Goal: Information Seeking & Learning: Learn about a topic

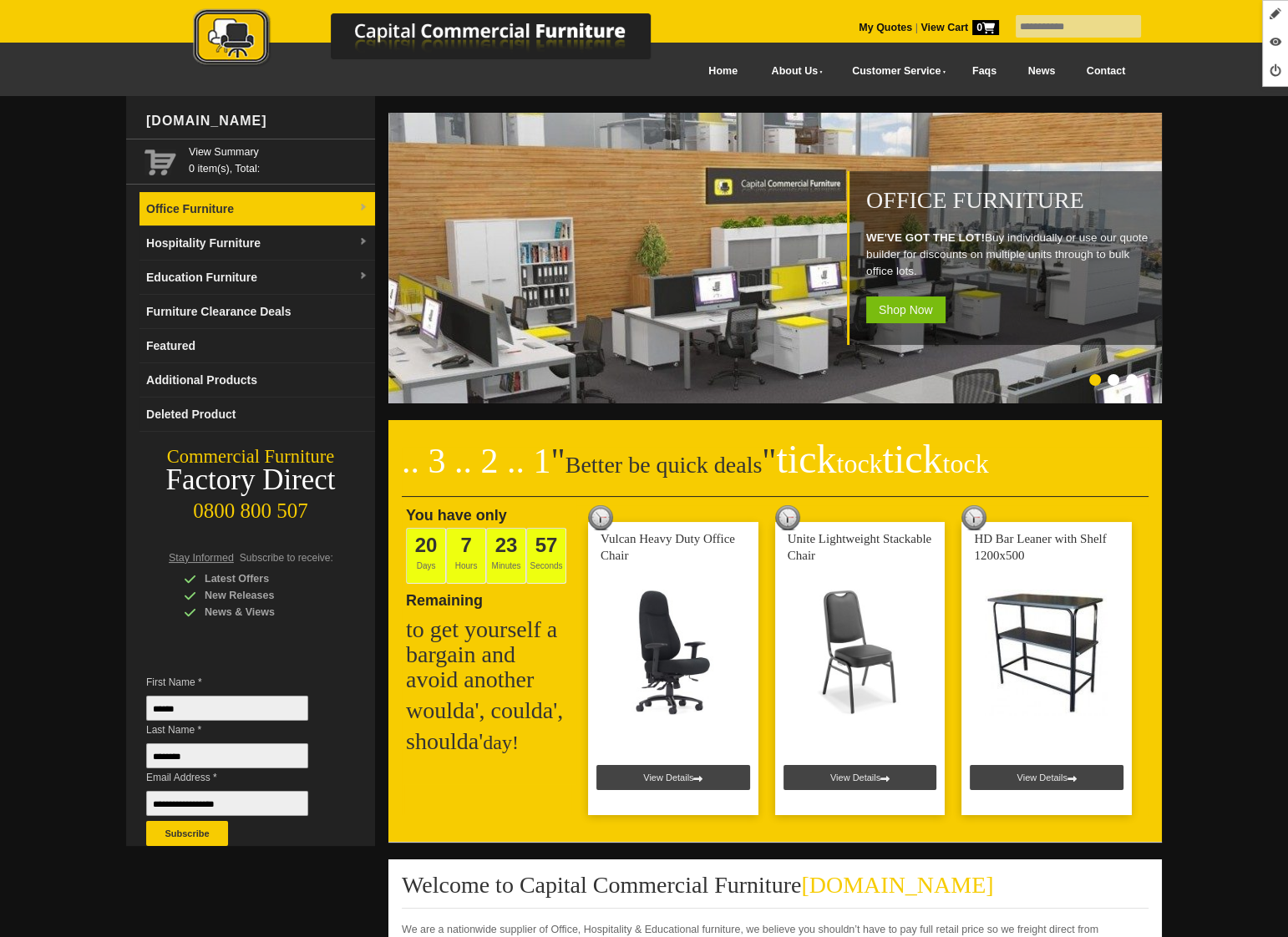
click at [272, 217] on link "Office Furniture" at bounding box center [257, 209] width 235 height 34
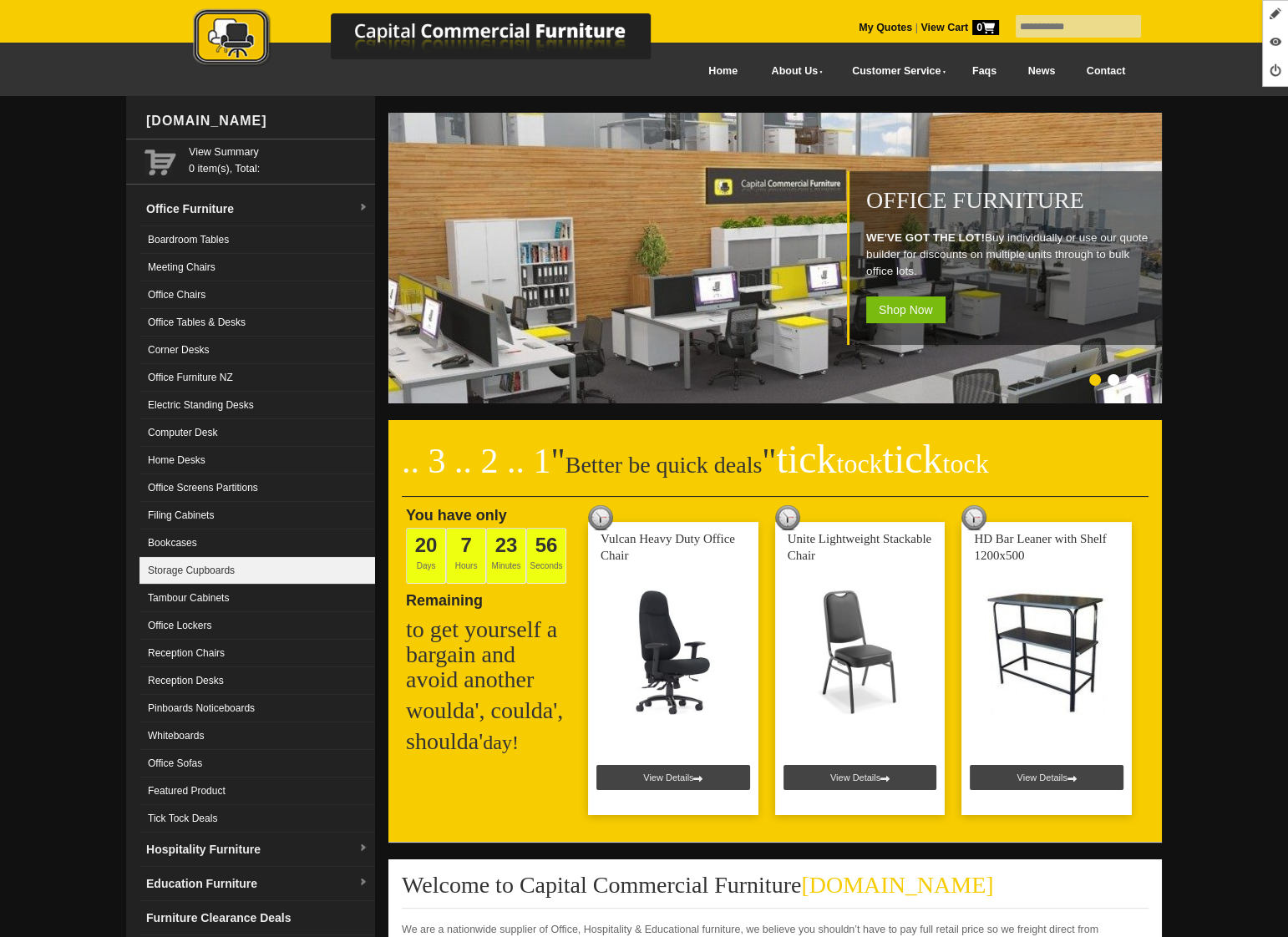
click at [249, 571] on link "Storage Cupboards" at bounding box center [257, 570] width 235 height 28
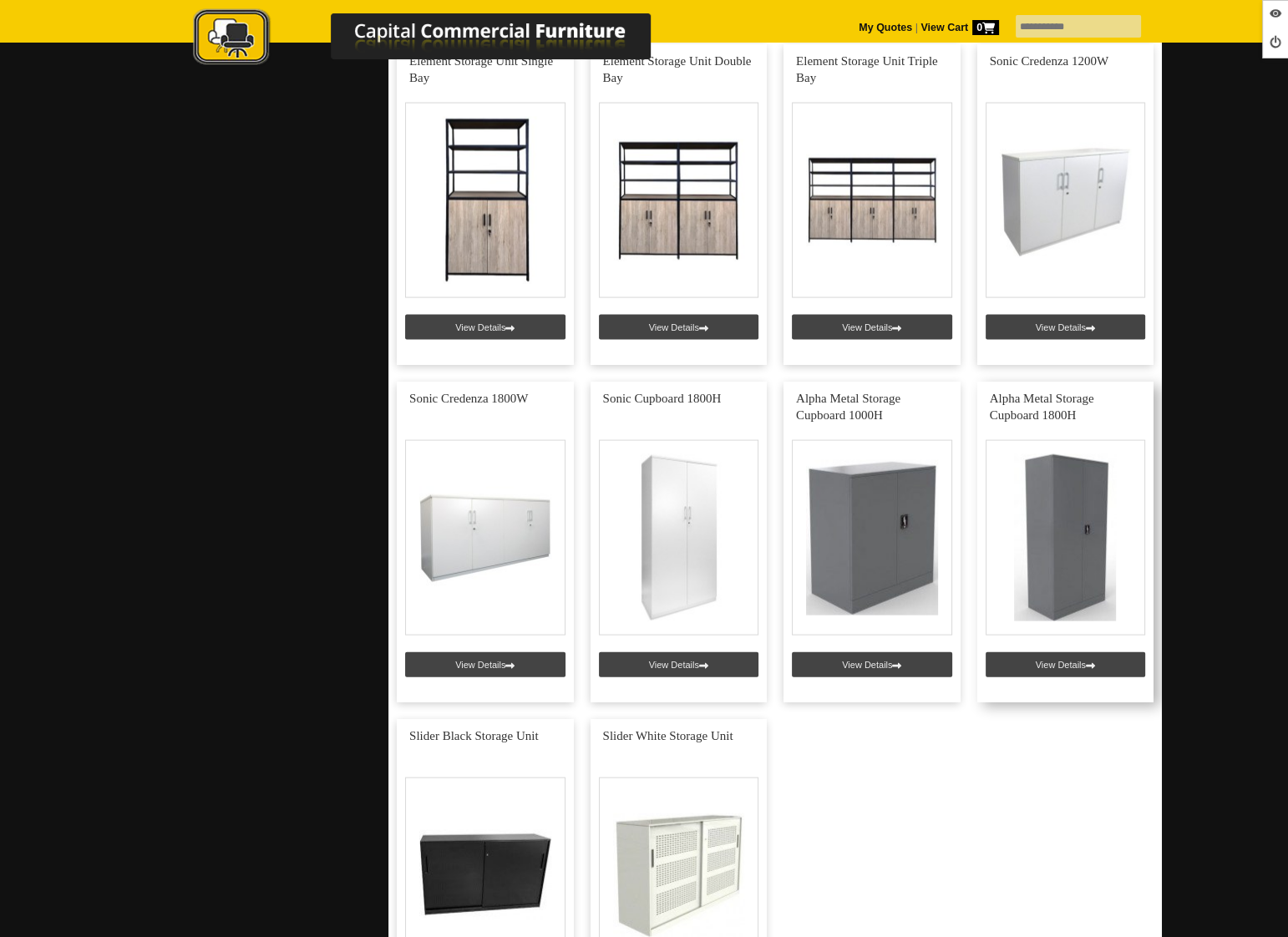
scroll to position [3778, 0]
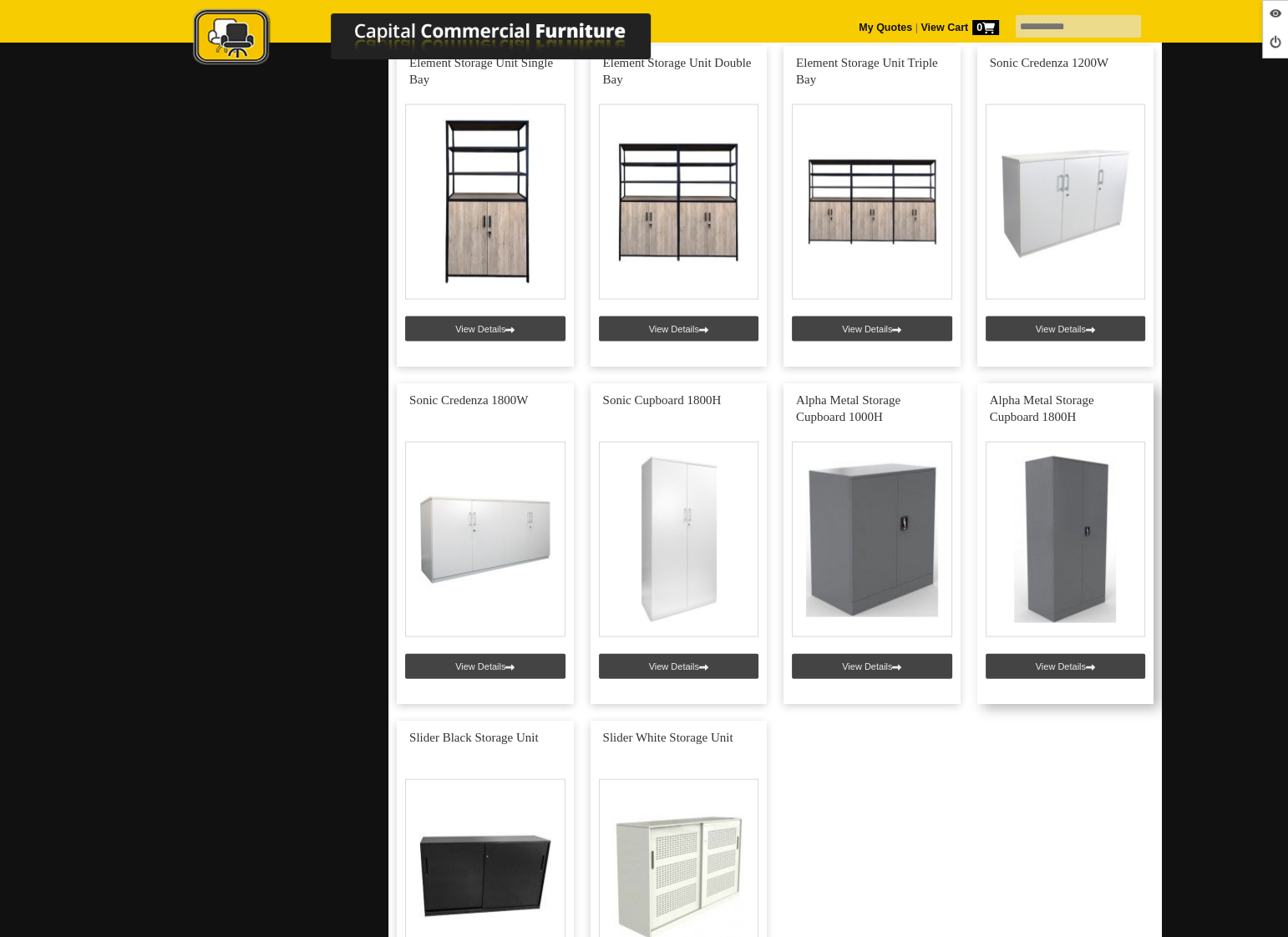
click at [1094, 660] on link at bounding box center [1066, 543] width 177 height 320
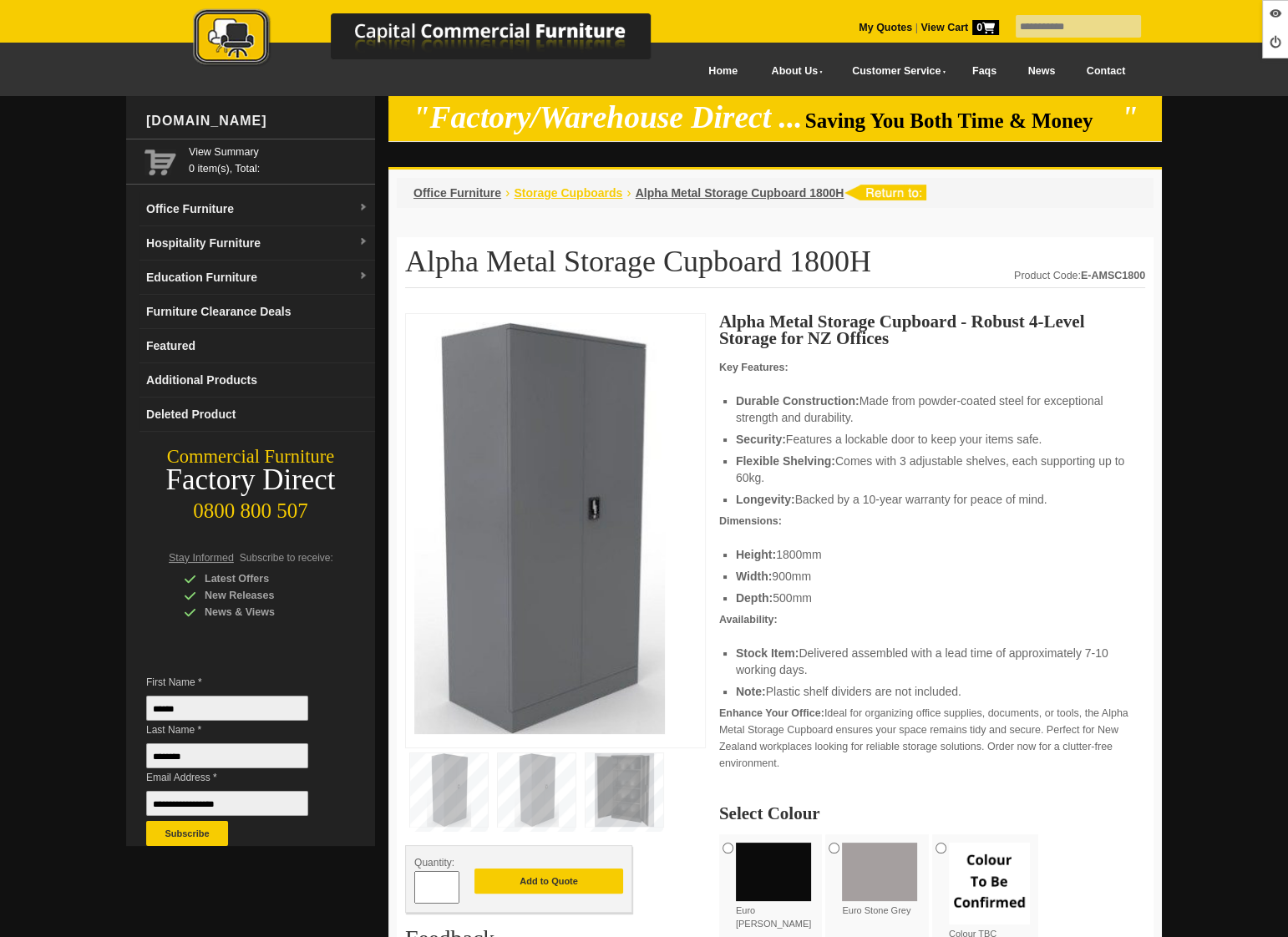
click at [593, 193] on span "Storage Cupboards" at bounding box center [567, 192] width 108 height 13
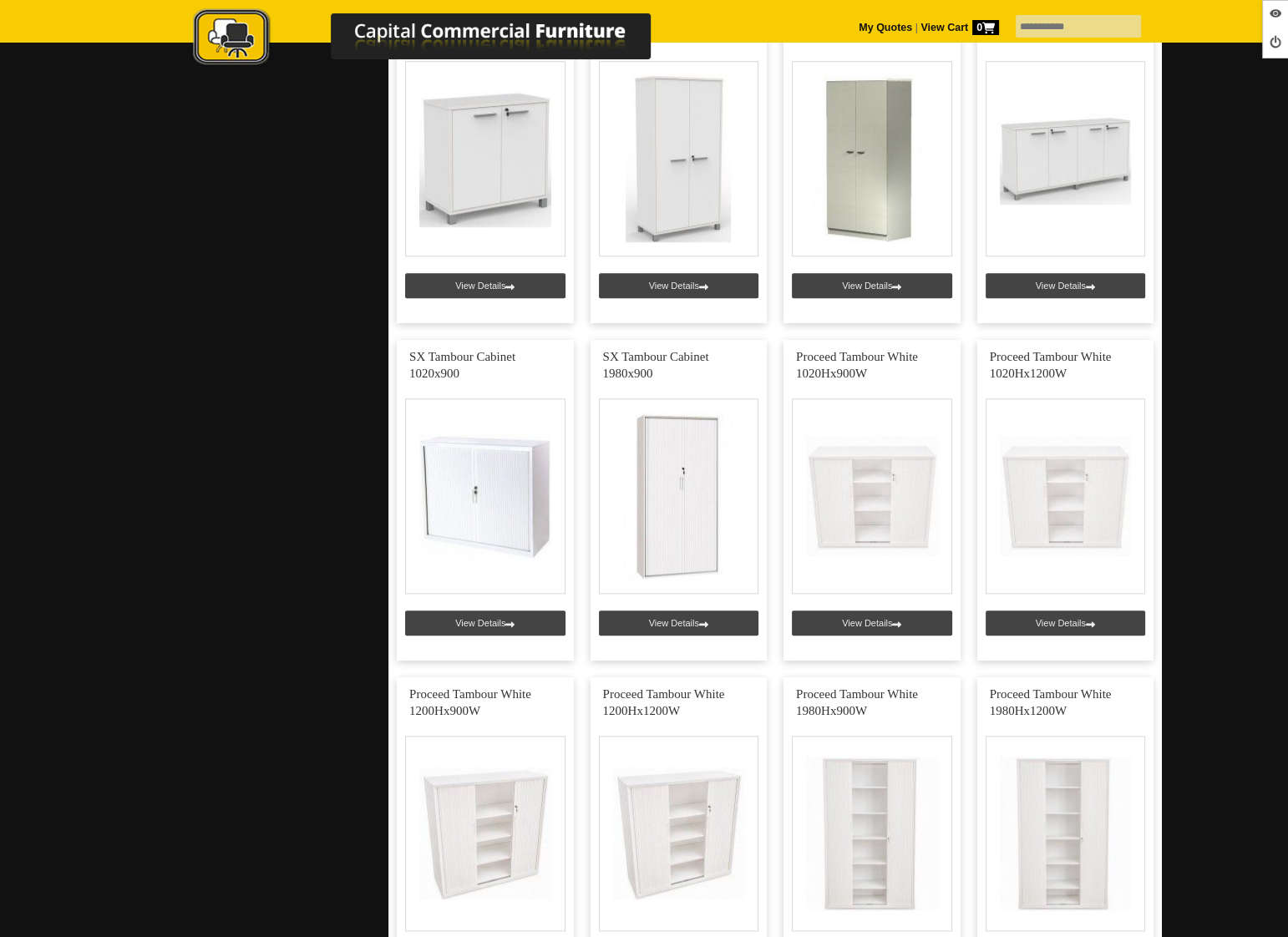
scroll to position [1983, 0]
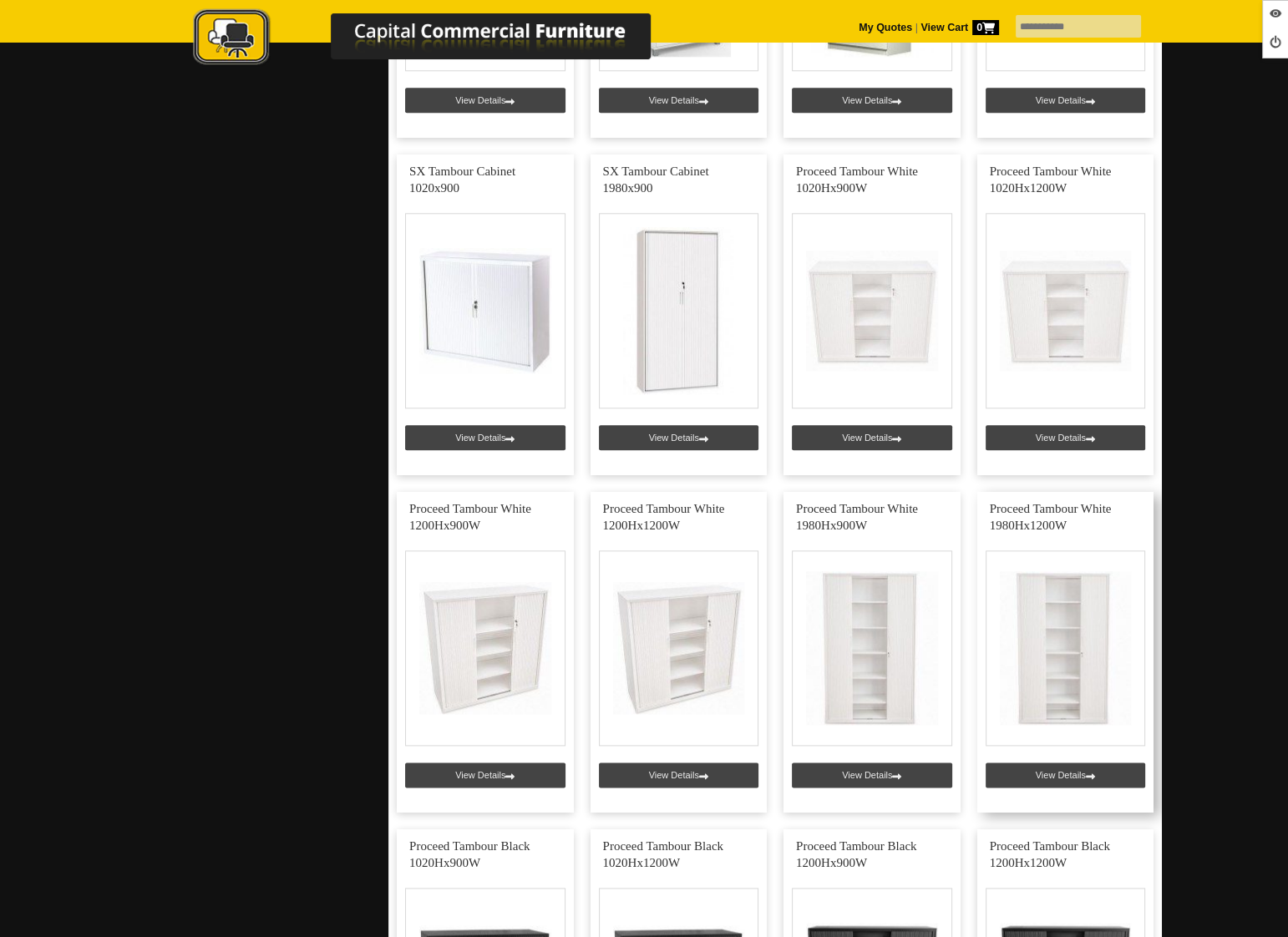
click at [1059, 775] on link at bounding box center [1066, 652] width 177 height 320
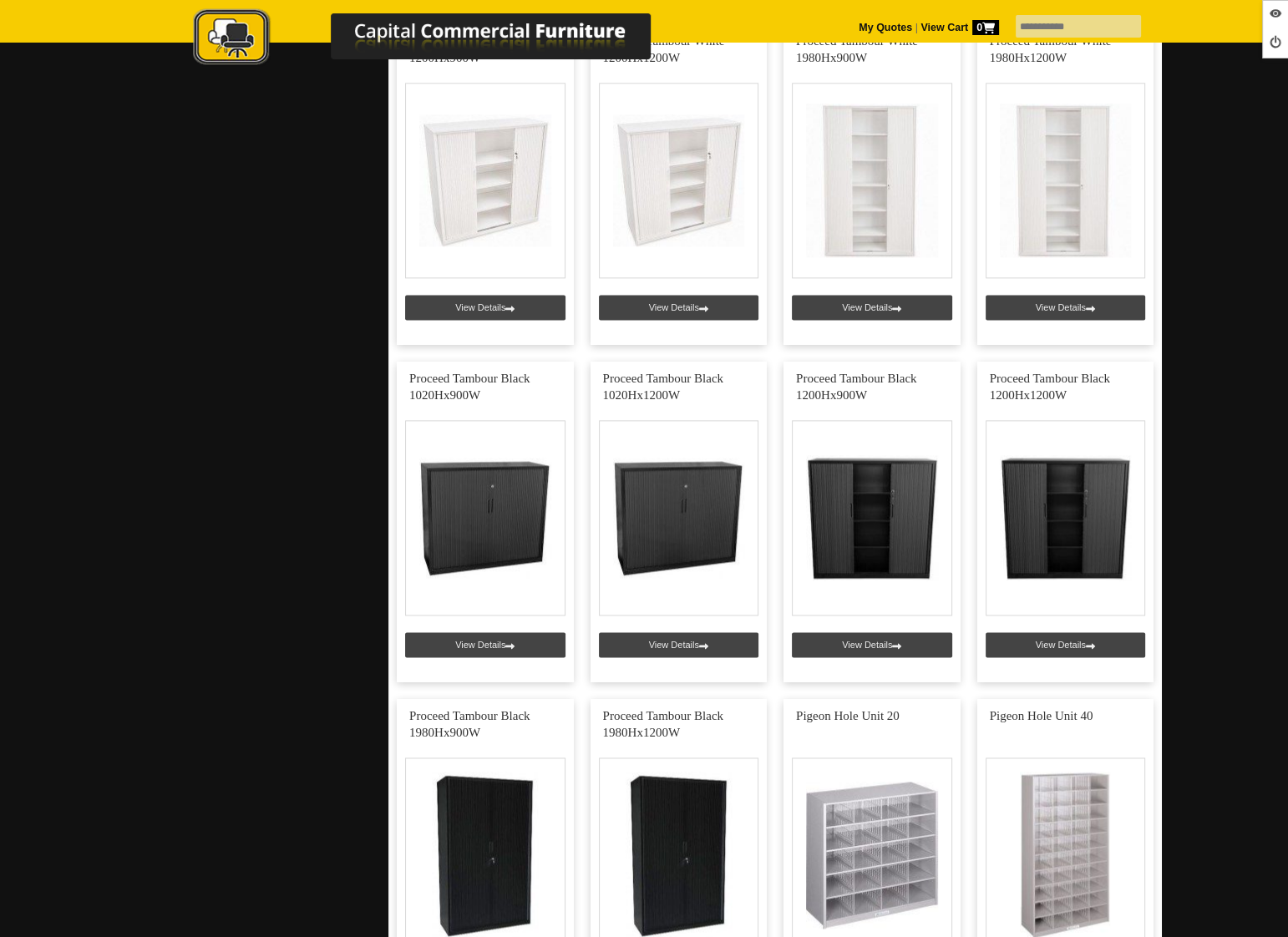
scroll to position [2728, 0]
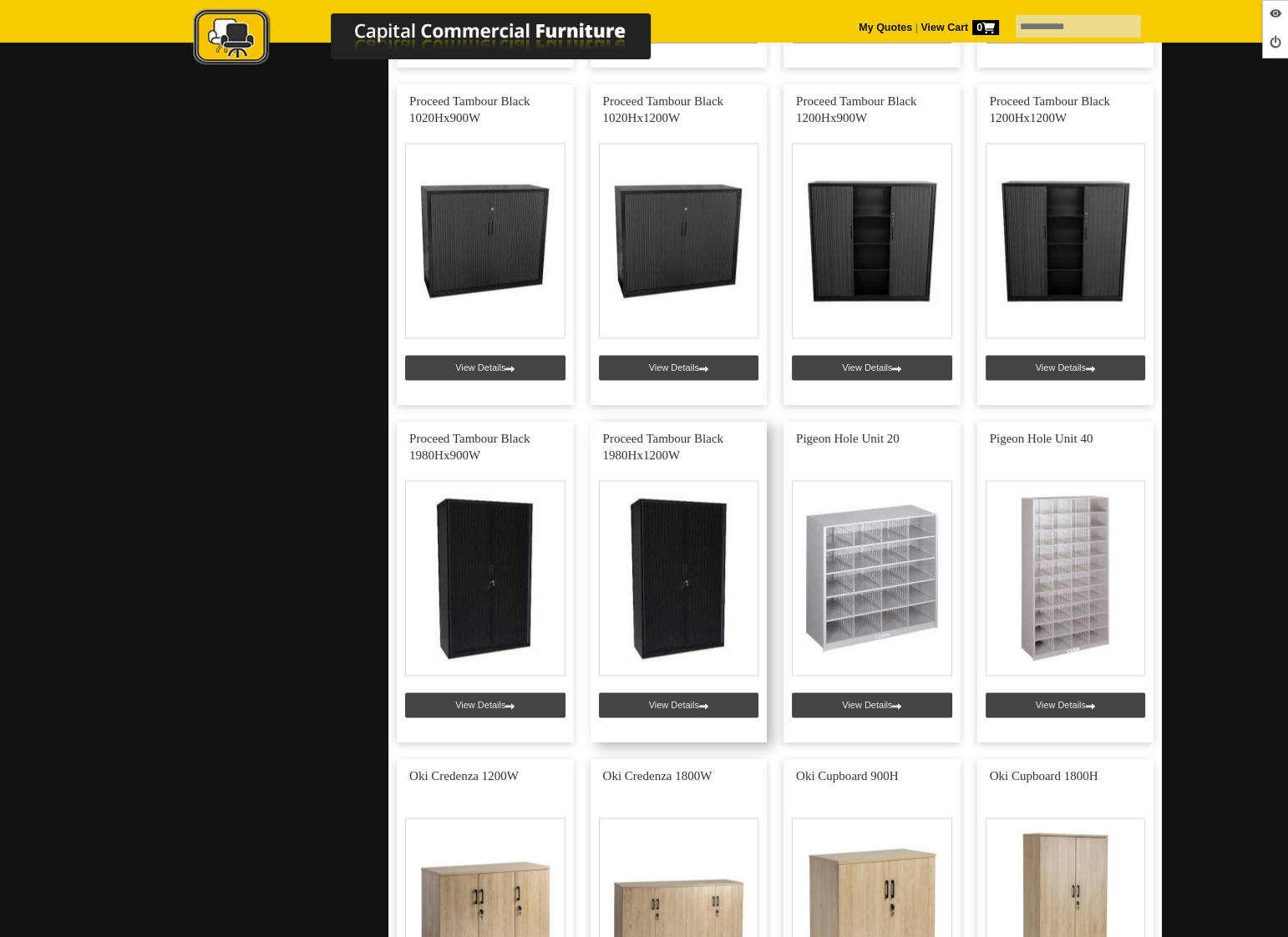
click at [655, 703] on link at bounding box center [679, 582] width 177 height 320
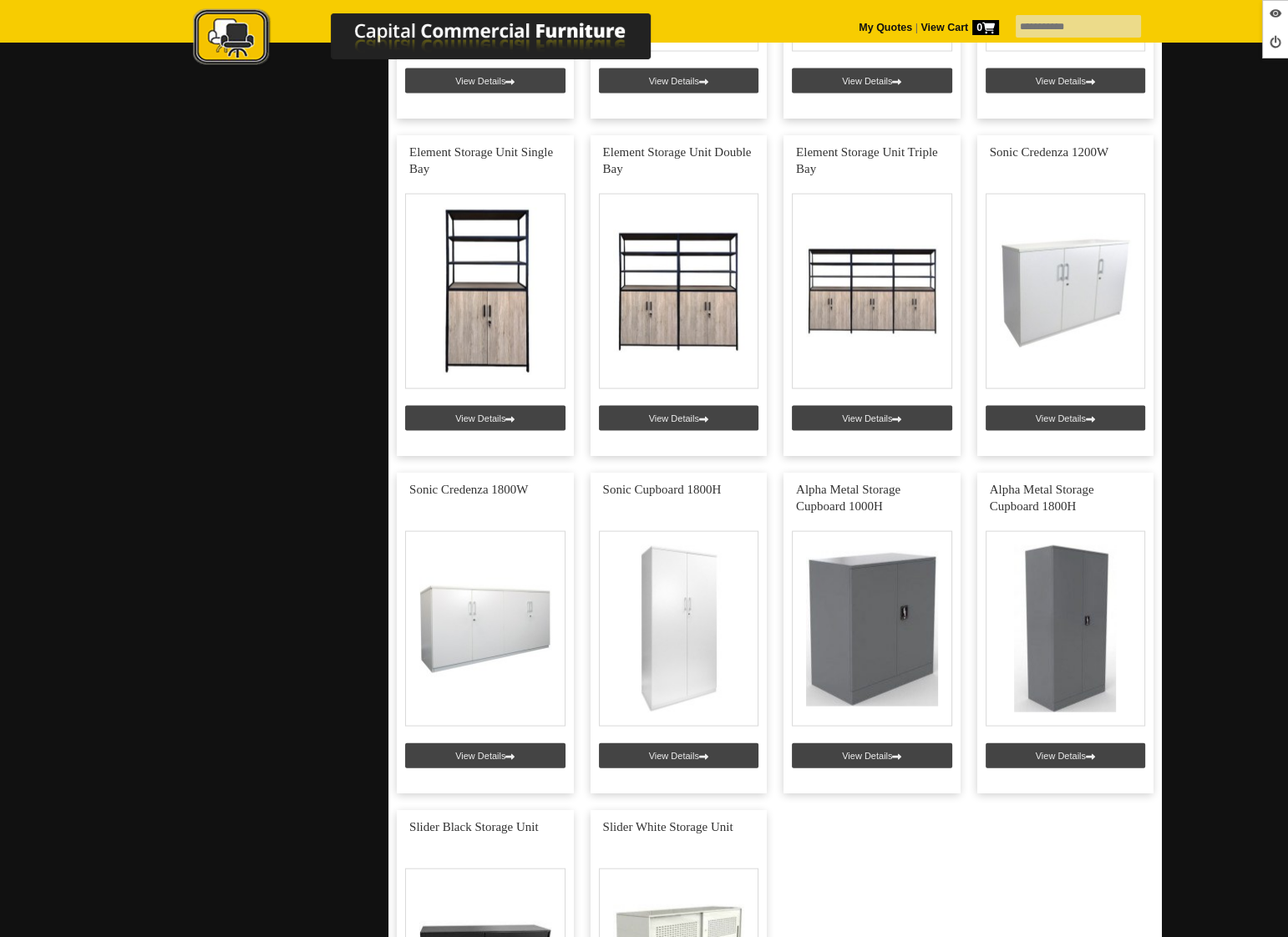
scroll to position [3717, 0]
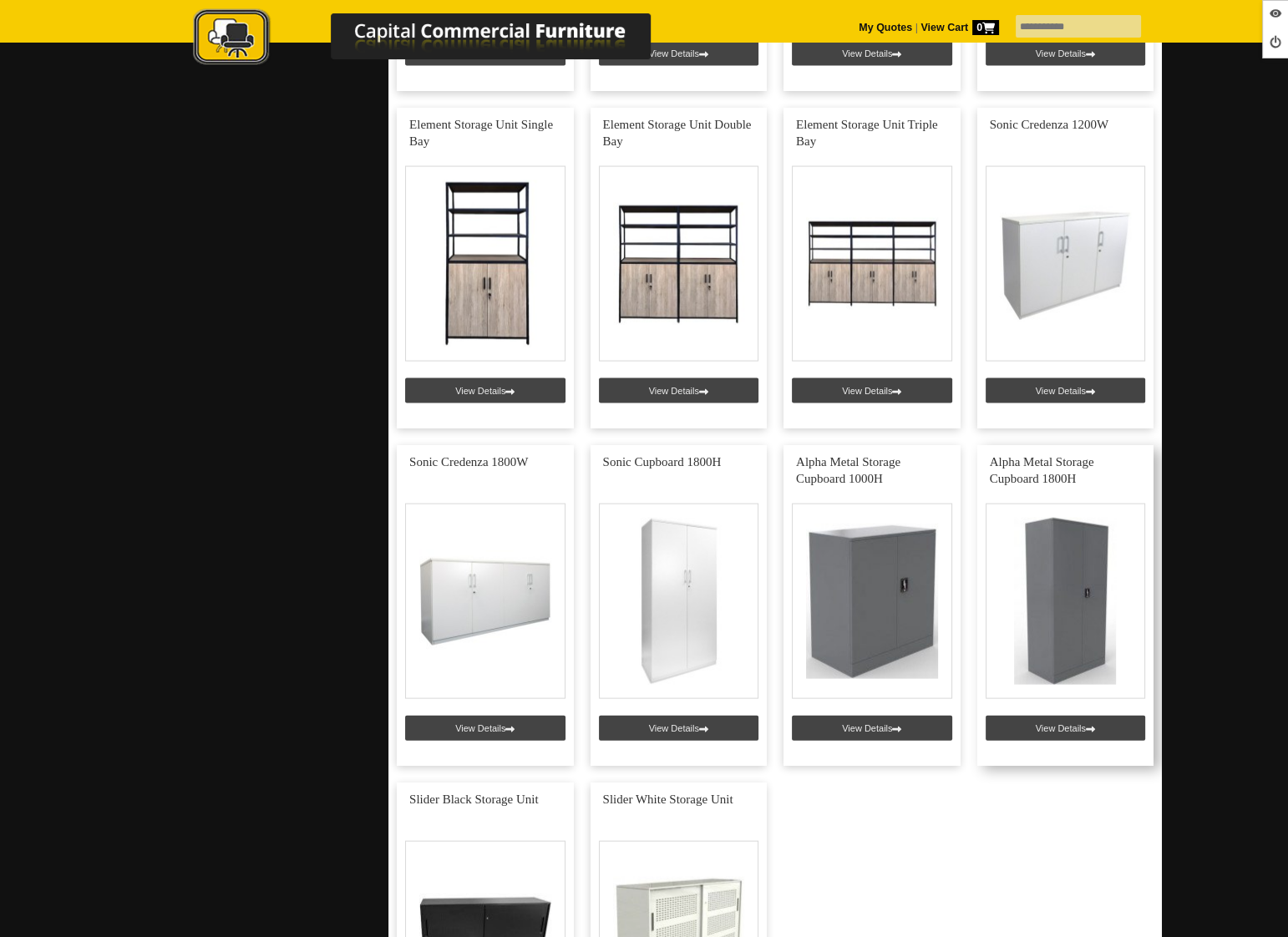
click at [1036, 725] on link at bounding box center [1066, 605] width 177 height 320
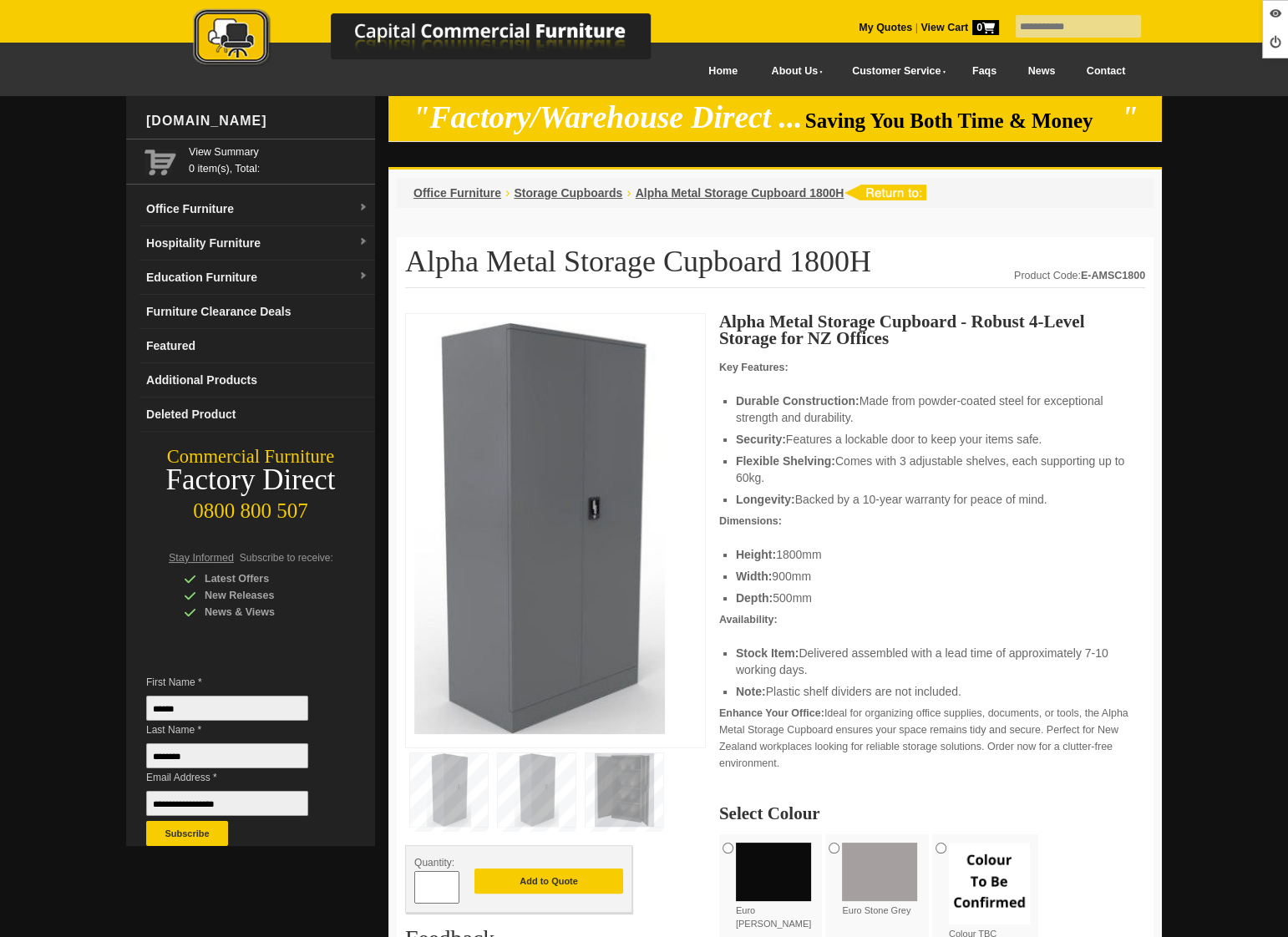
click at [611, 780] on img at bounding box center [624, 790] width 78 height 73
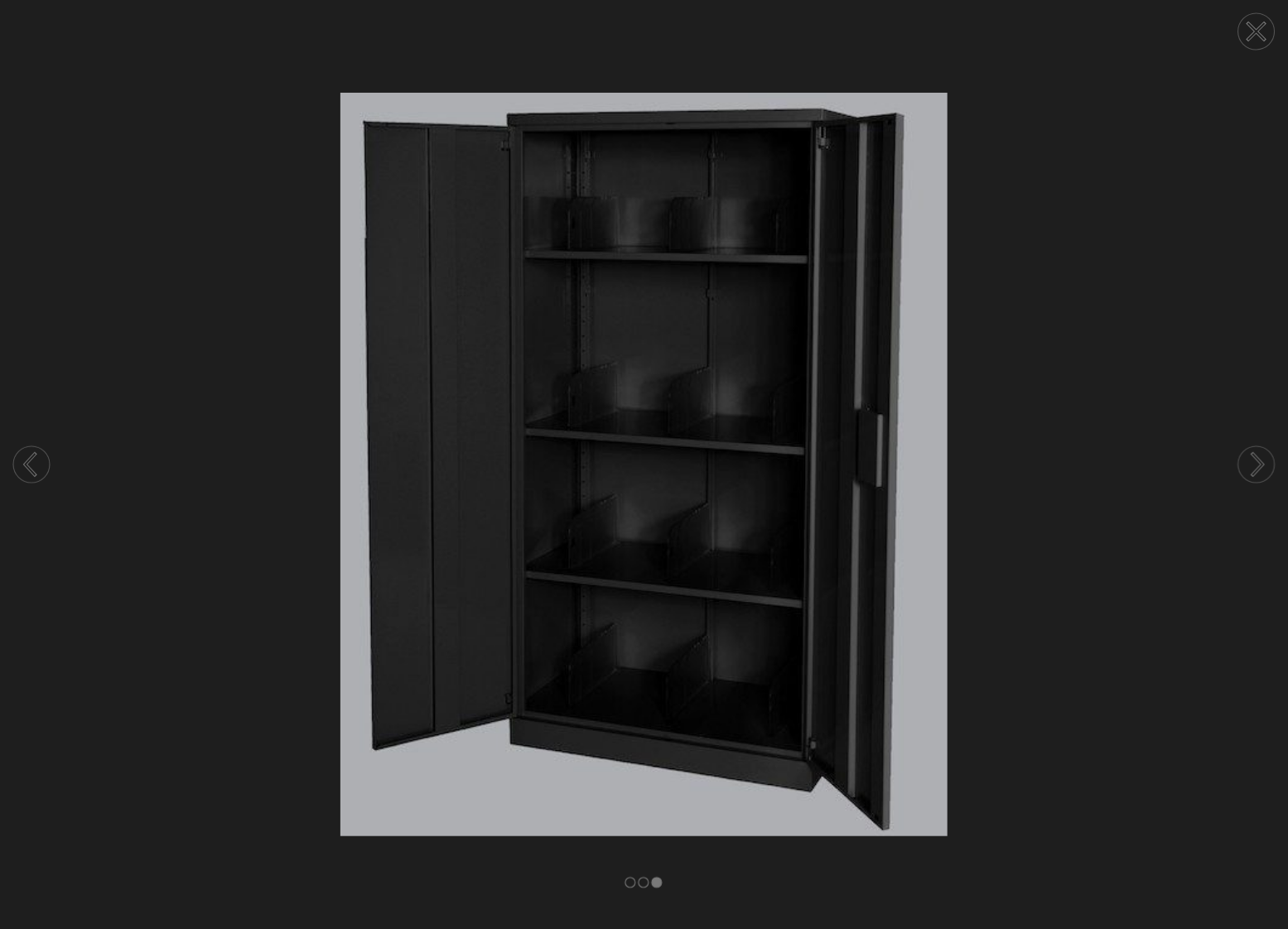
click at [1252, 43] on circle at bounding box center [1256, 31] width 36 height 36
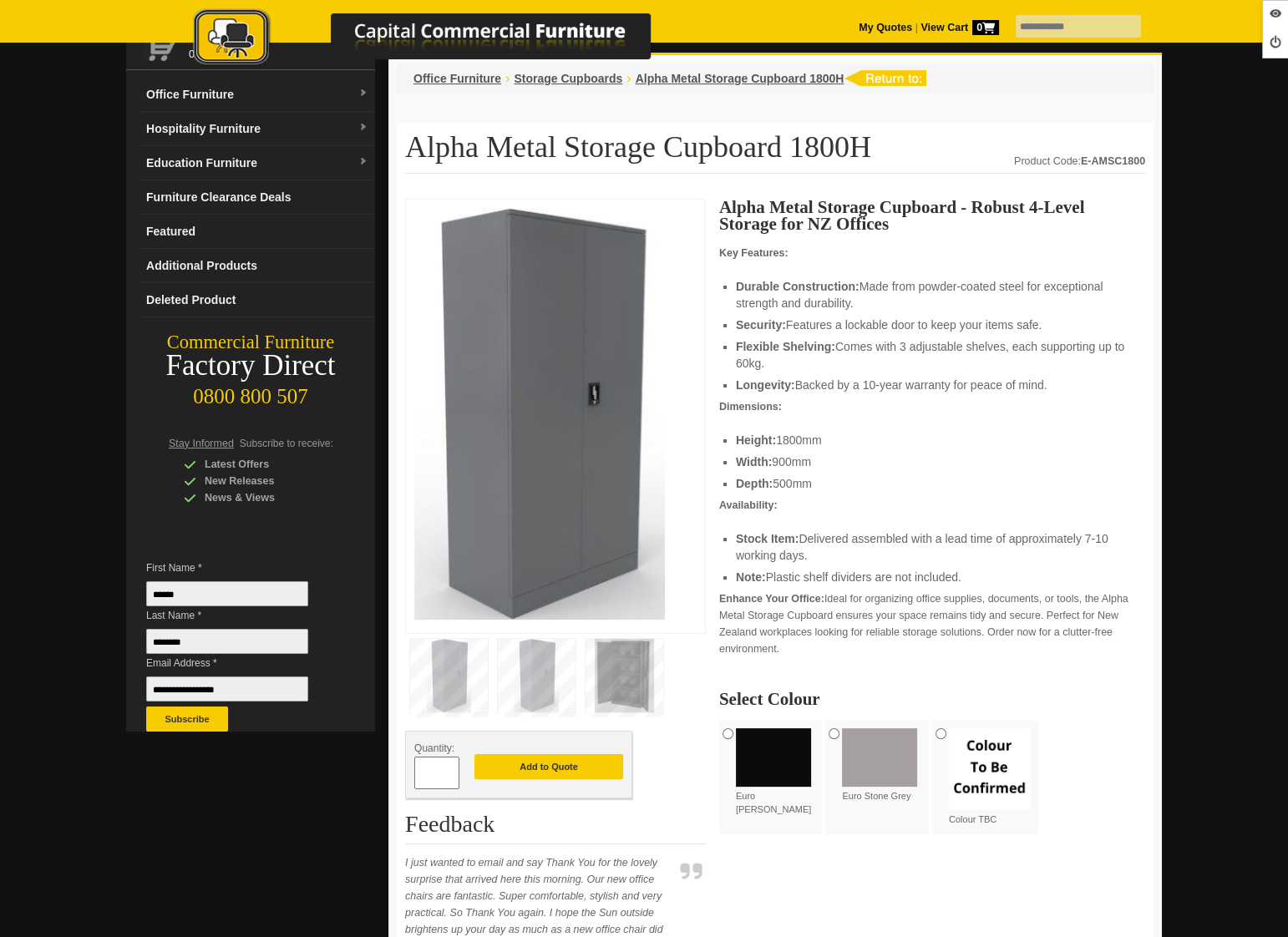
scroll to position [72, 0]
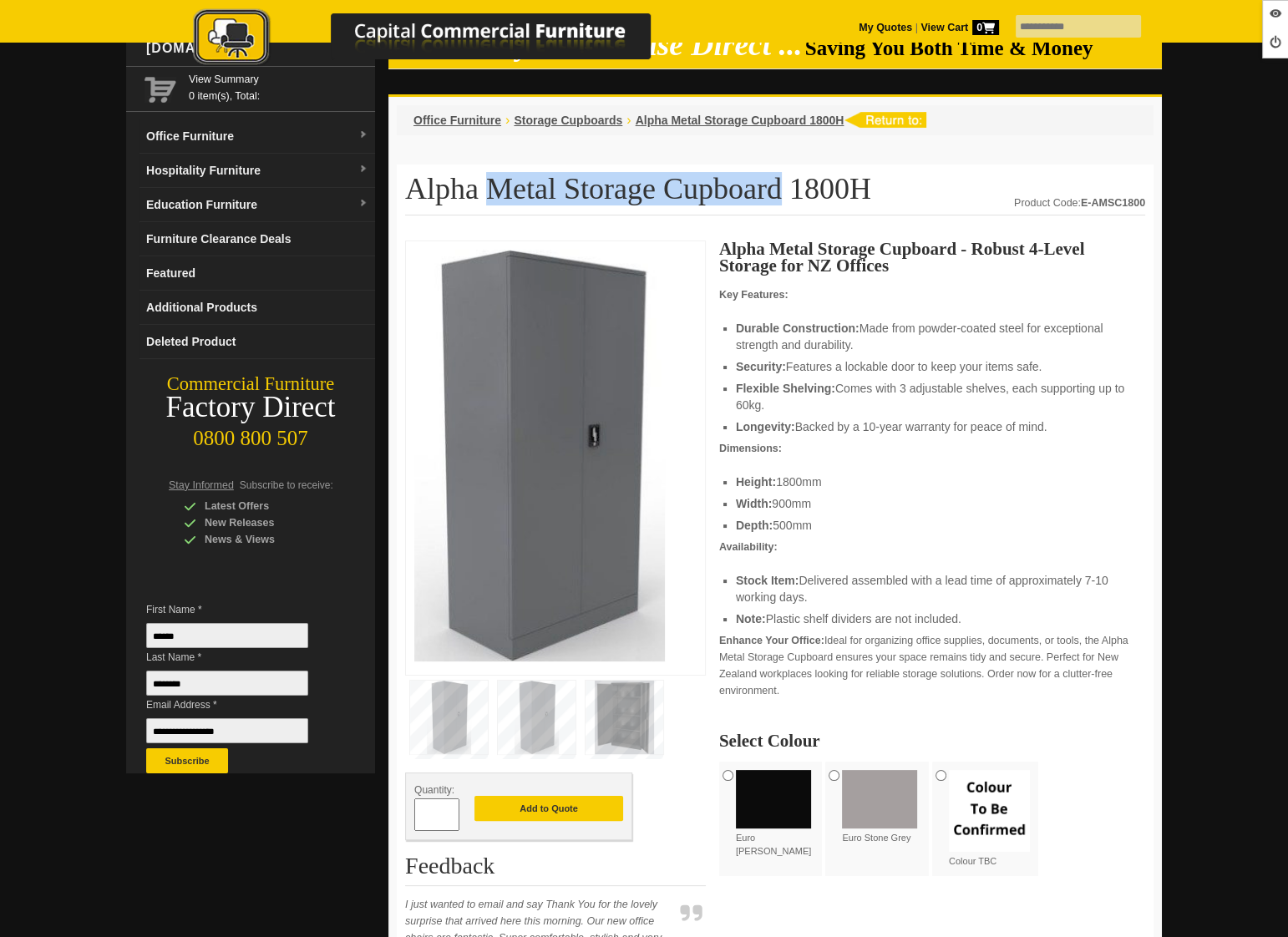
drag, startPoint x: 486, startPoint y: 184, endPoint x: 718, endPoint y: 173, distance: 232.3
click at [718, 173] on h1 "Alpha Metal Storage Cupboard 1800H" at bounding box center [775, 194] width 740 height 43
click at [245, 38] on img at bounding box center [439, 38] width 584 height 61
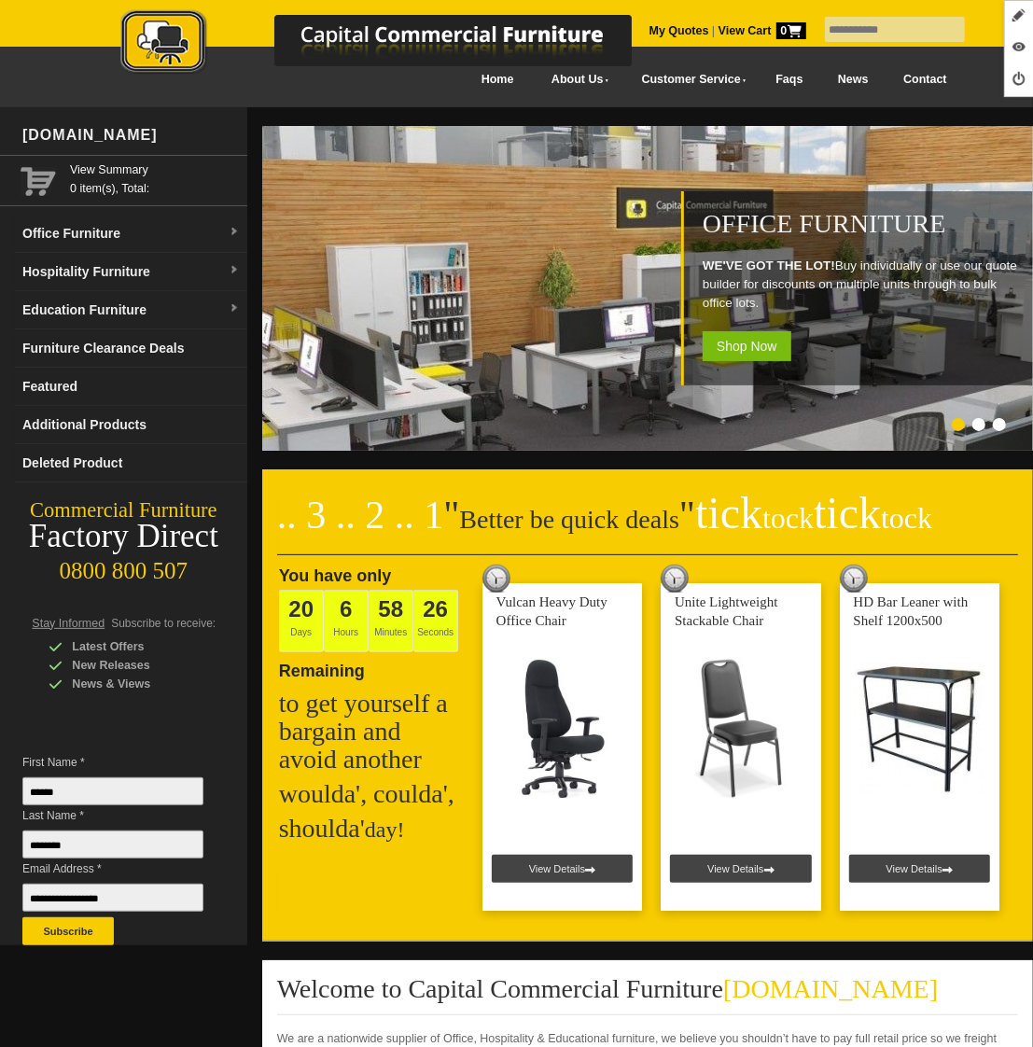
click at [844, 85] on link "News" at bounding box center [852, 80] width 65 height 42
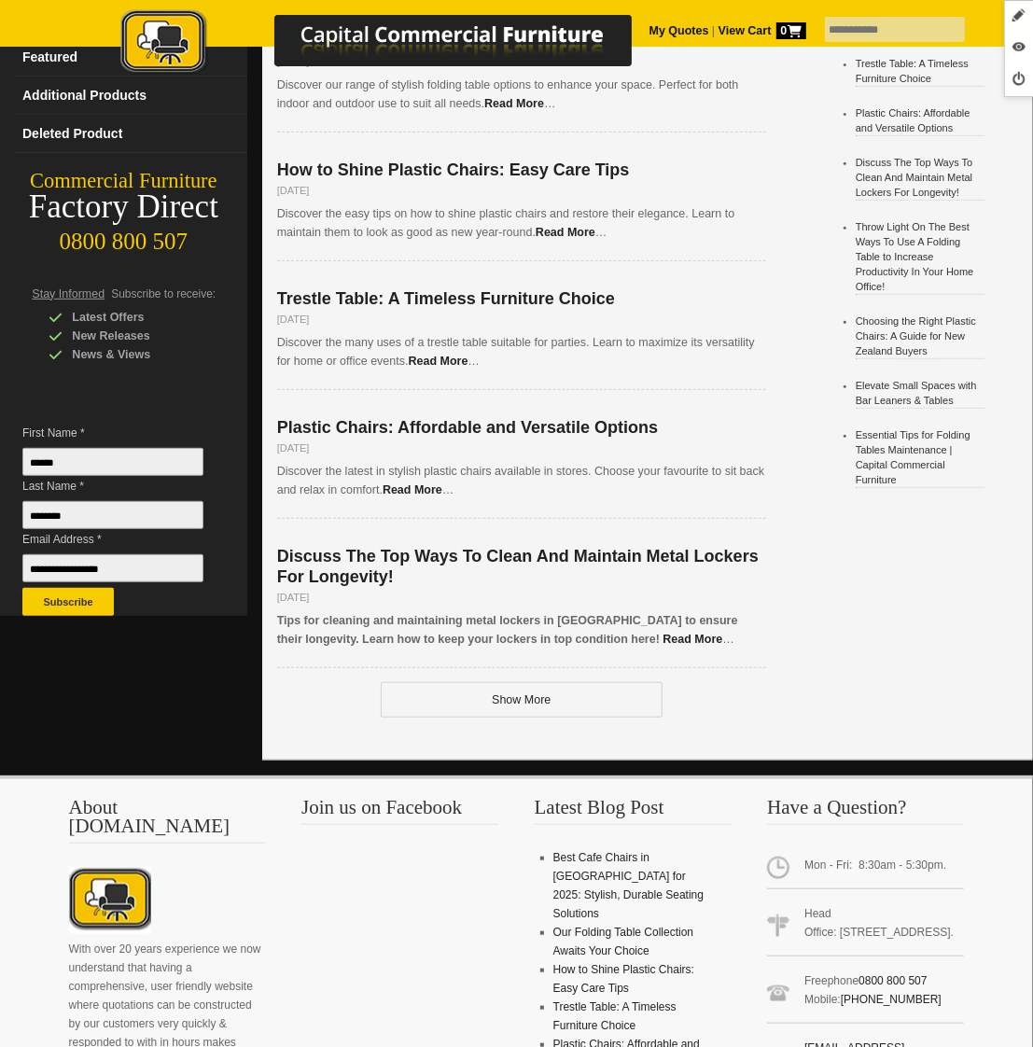
scroll to position [344, 0]
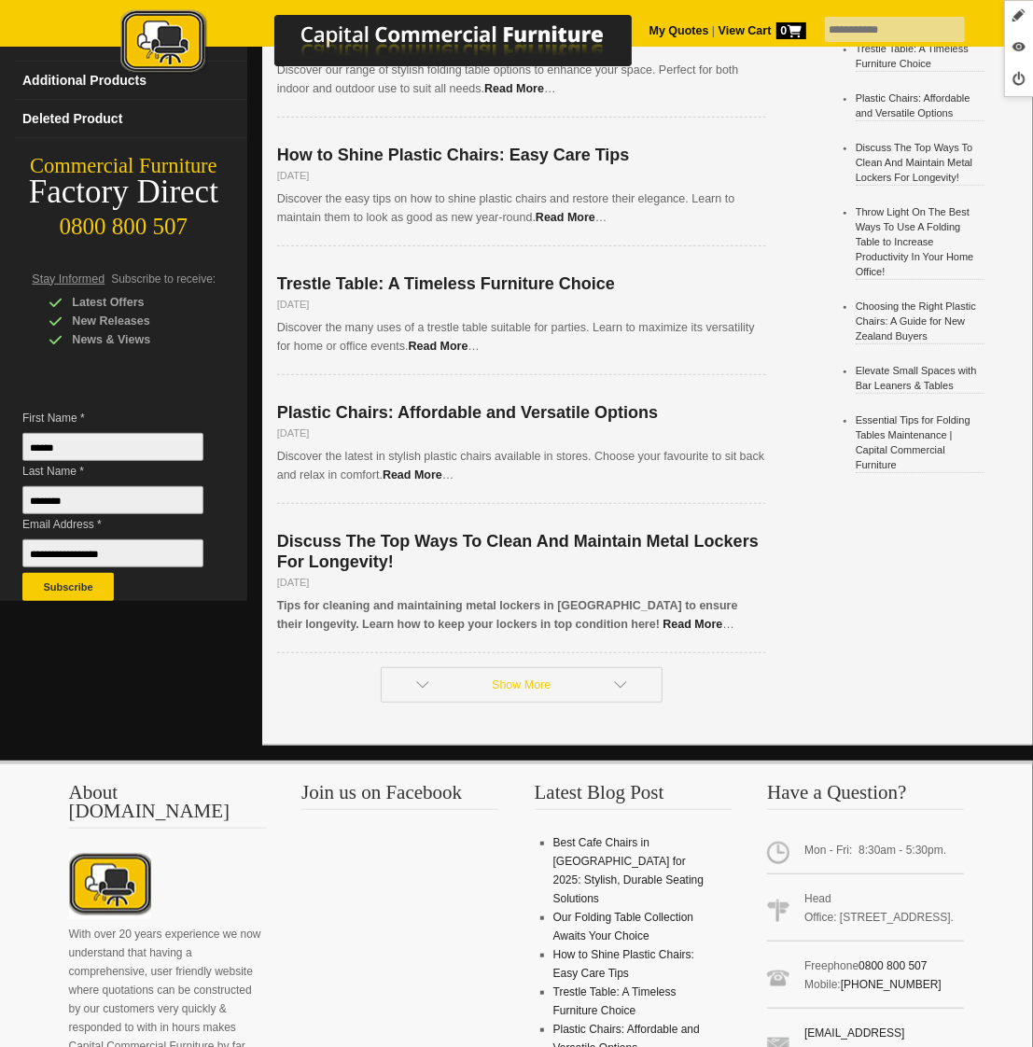
click at [527, 676] on link "Show More" at bounding box center [522, 684] width 282 height 35
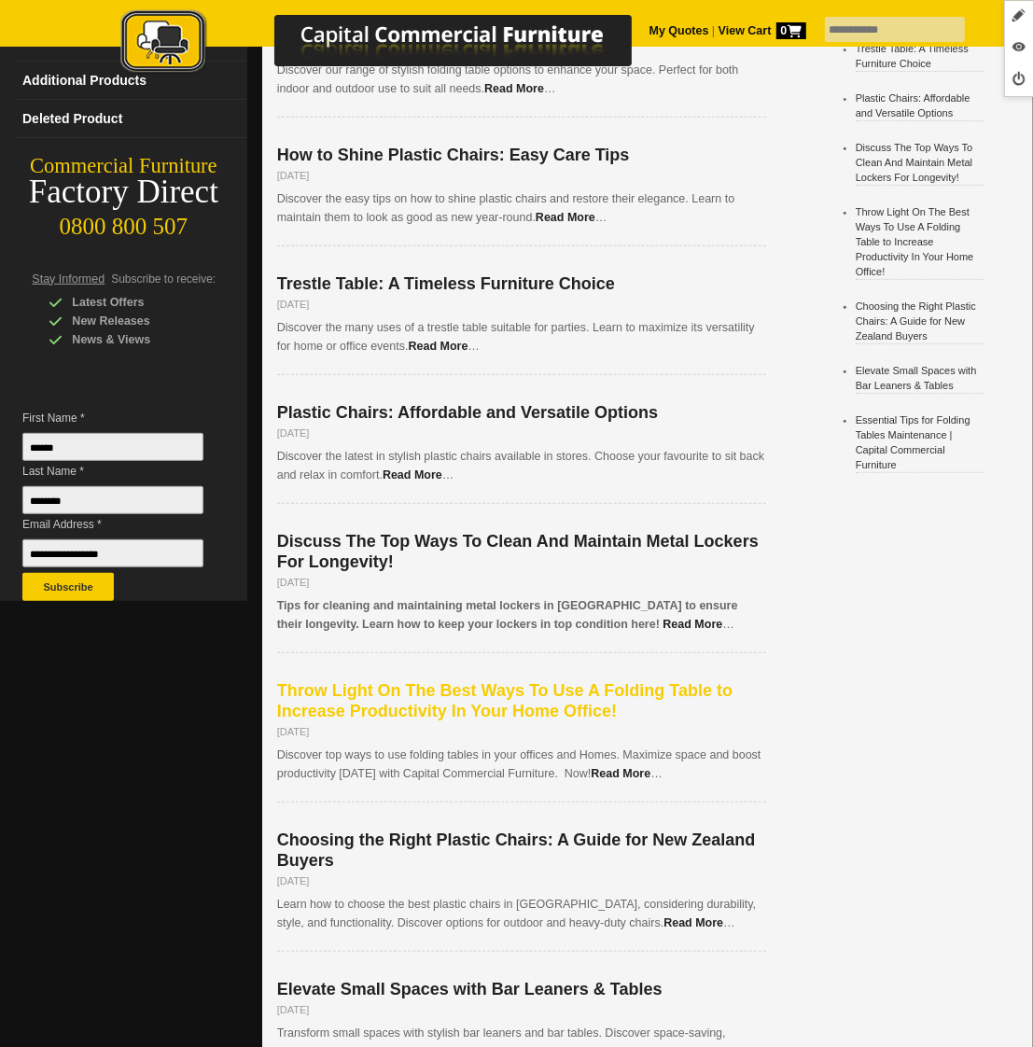
click at [465, 692] on span "Throw Light On The Best Ways To Use A Folding Table to Increase Productivity In…" at bounding box center [504, 700] width 455 height 39
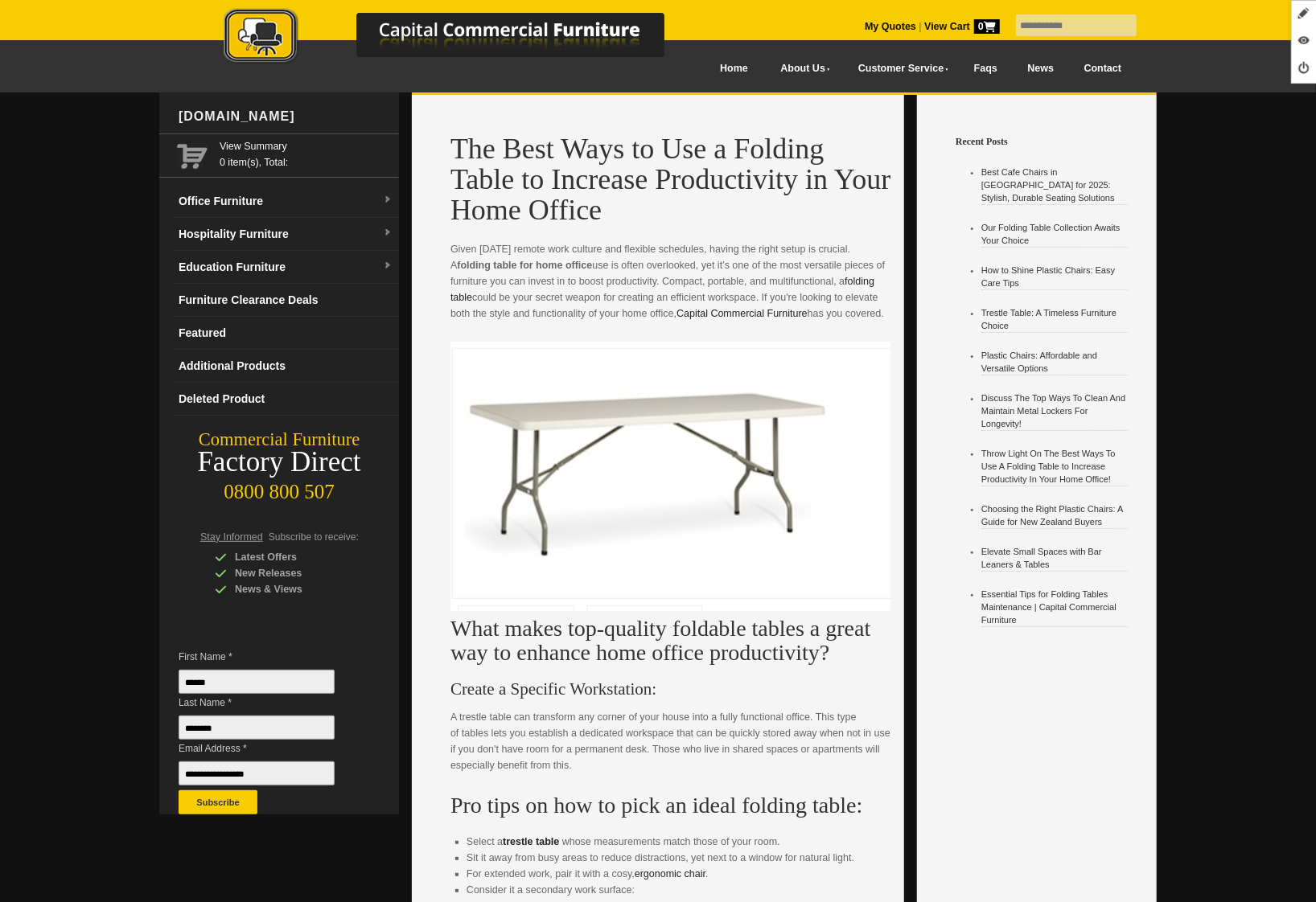
click at [259, 27] on img at bounding box center [460, 37] width 563 height 59
